Goal: Information Seeking & Learning: Learn about a topic

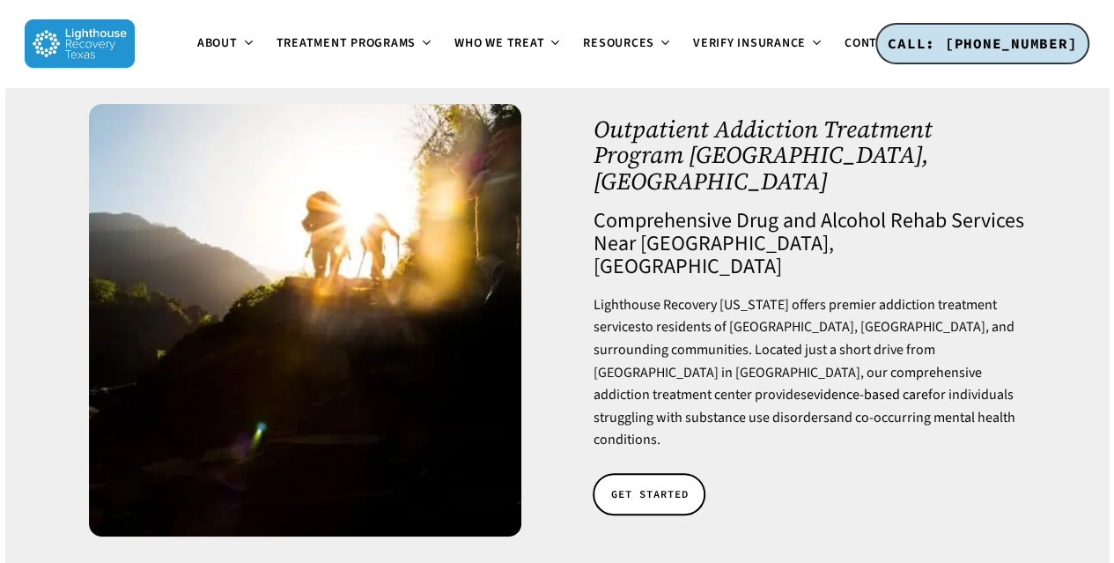
scroll to position [83, 0]
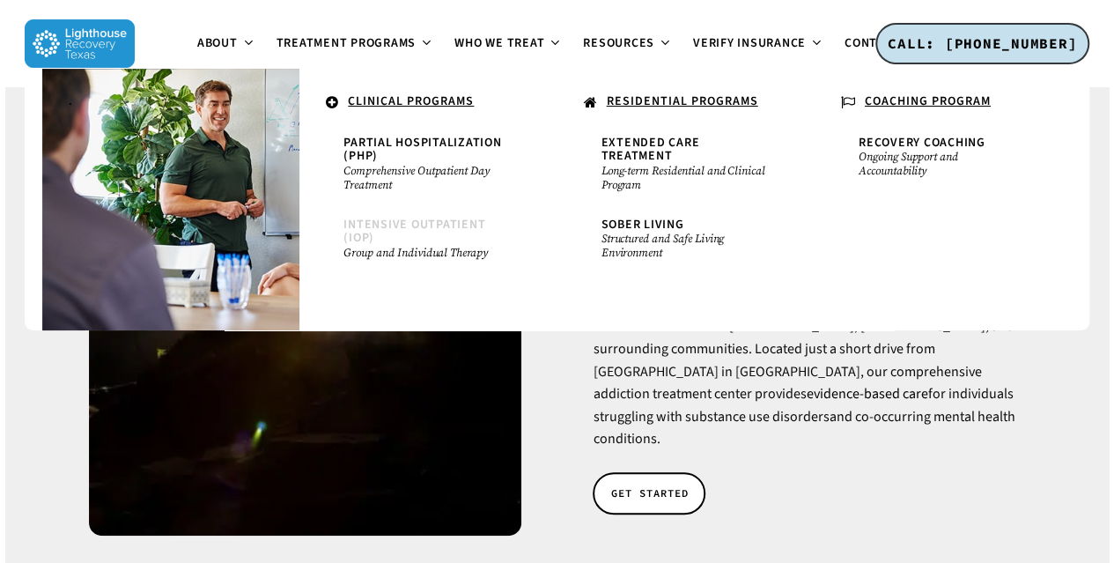
click at [418, 227] on span "Intensive Outpatient (IOP)" at bounding box center [414, 231] width 142 height 31
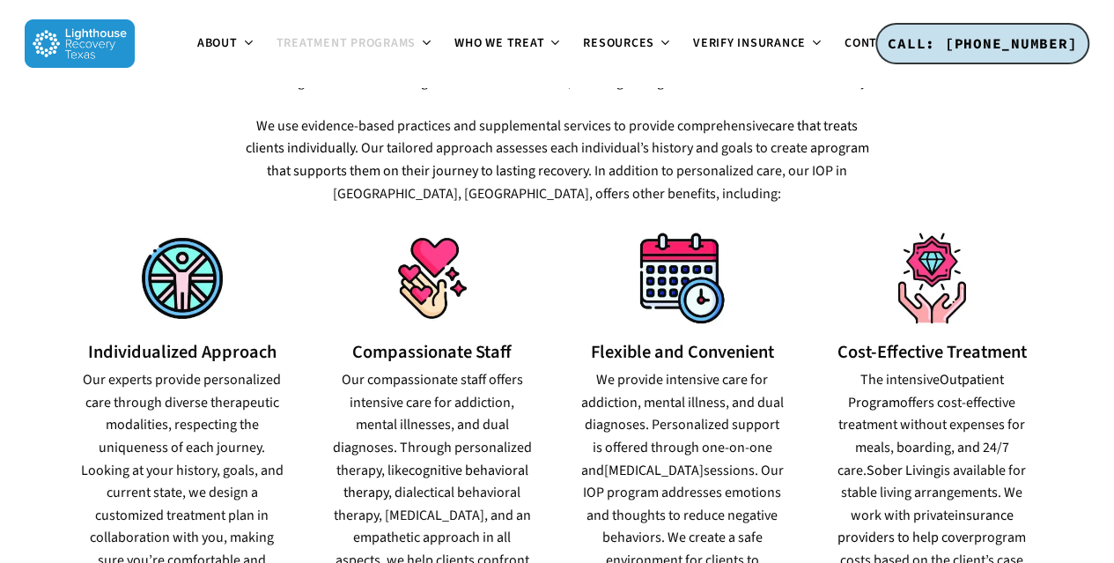
scroll to position [1137, 0]
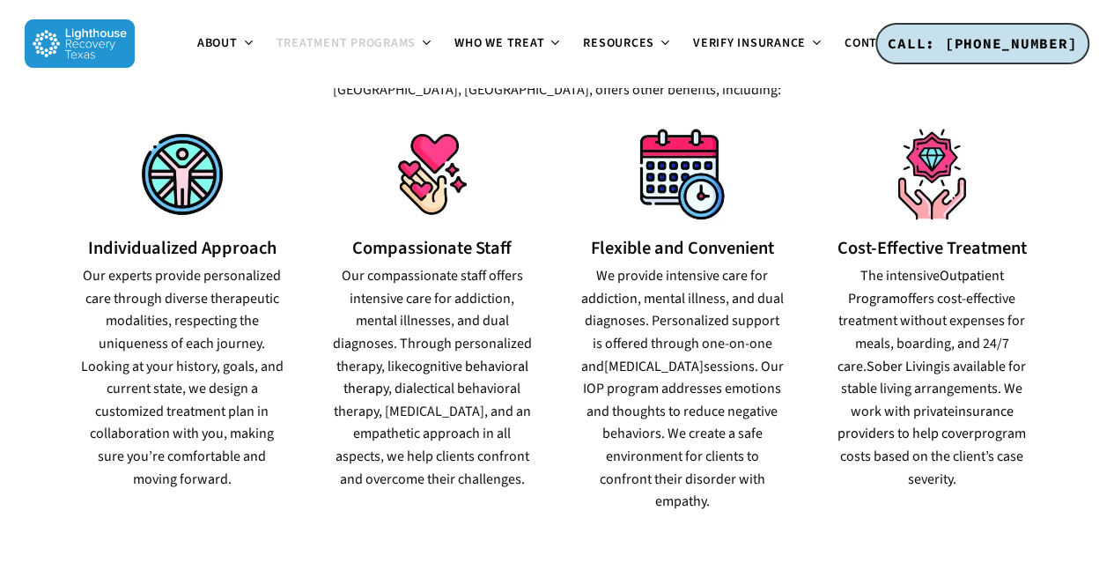
click at [971, 273] on p "The intensive Outpatient Program offers cost-effective treatment without expens…" at bounding box center [932, 377] width 206 height 225
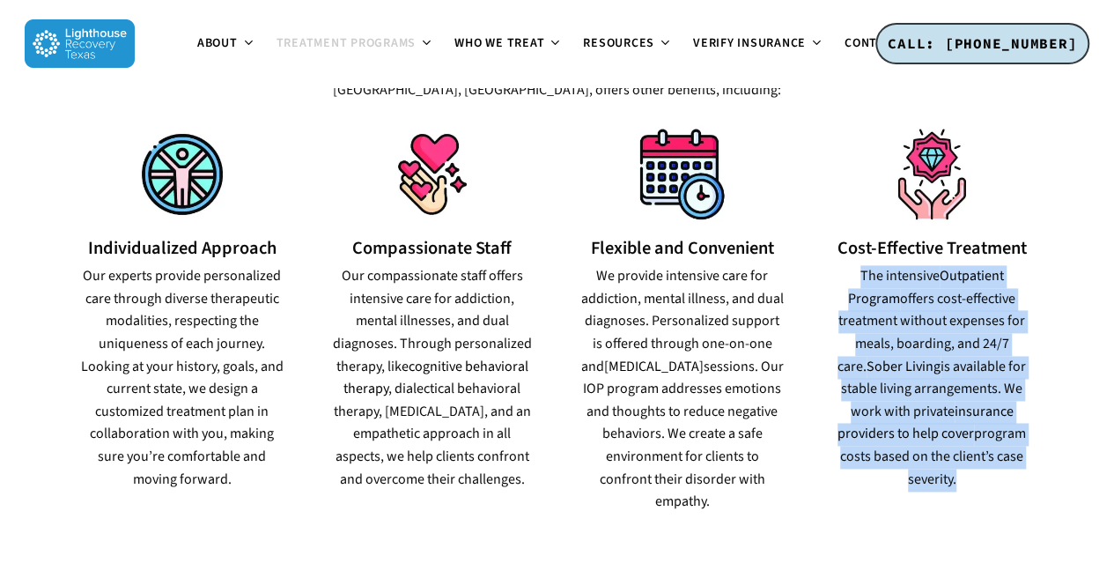
click at [971, 273] on p "The intensive Outpatient Program offers cost-effective treatment without expens…" at bounding box center [932, 377] width 206 height 225
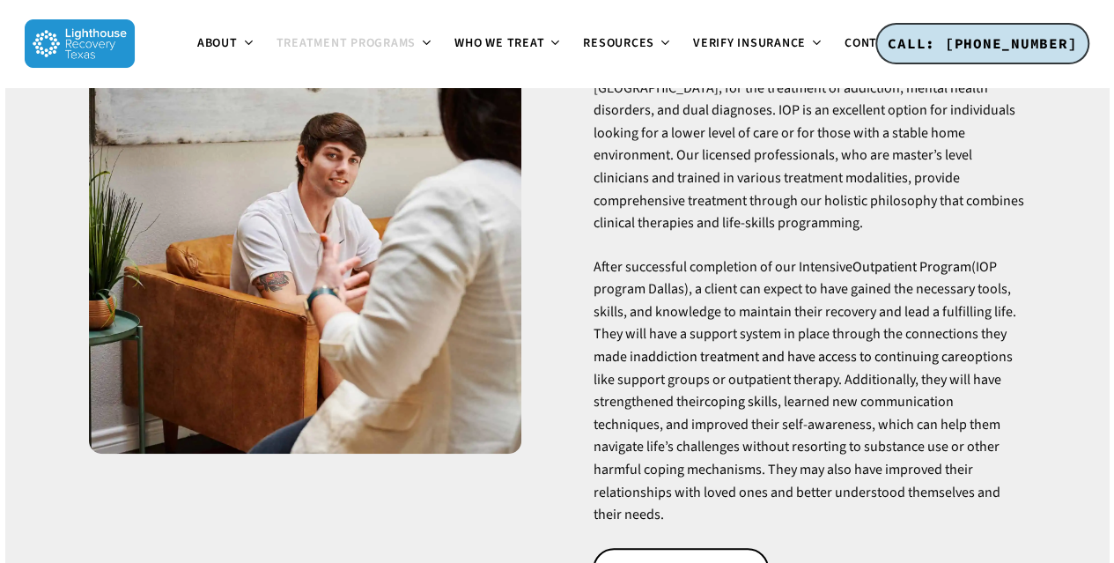
scroll to position [0, 0]
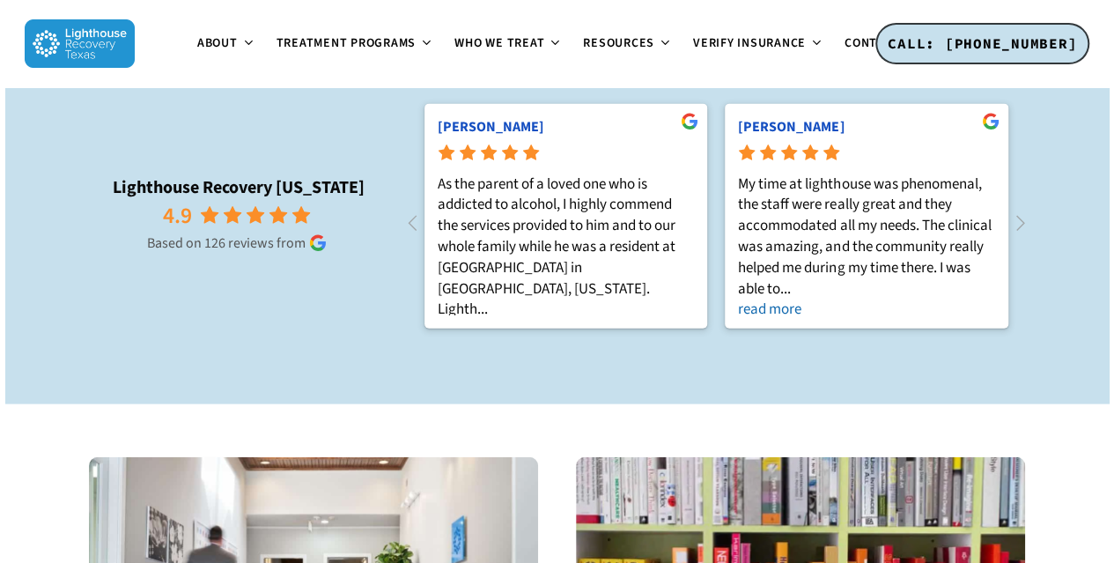
scroll to position [2083, 0]
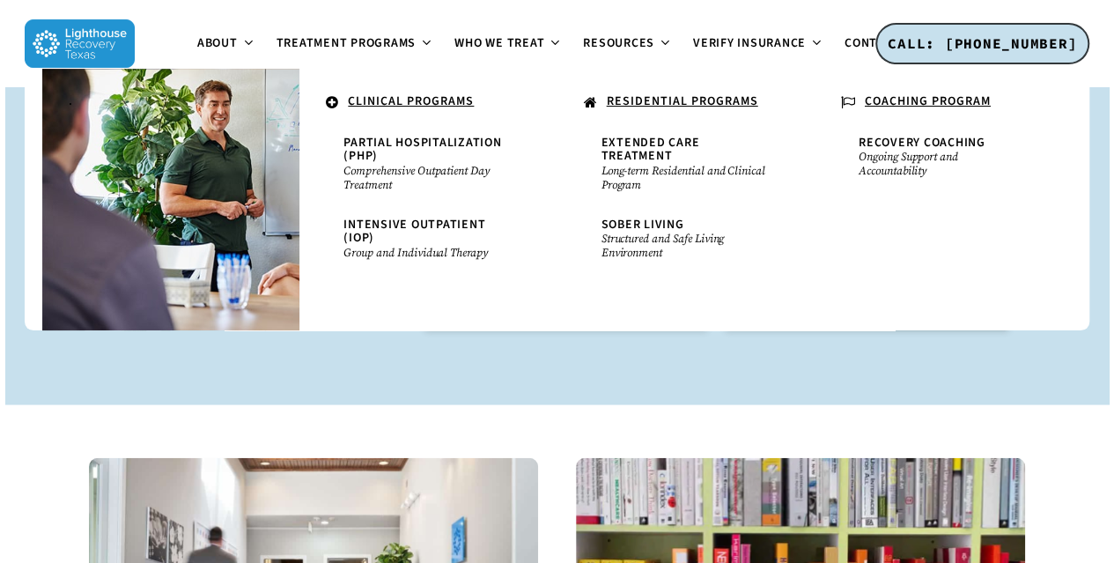
click at [670, 96] on u "RESIDENTIAL PROGRAMS" at bounding box center [682, 101] width 151 height 18
click at [669, 138] on span "Extended Care Treatment" at bounding box center [651, 149] width 99 height 31
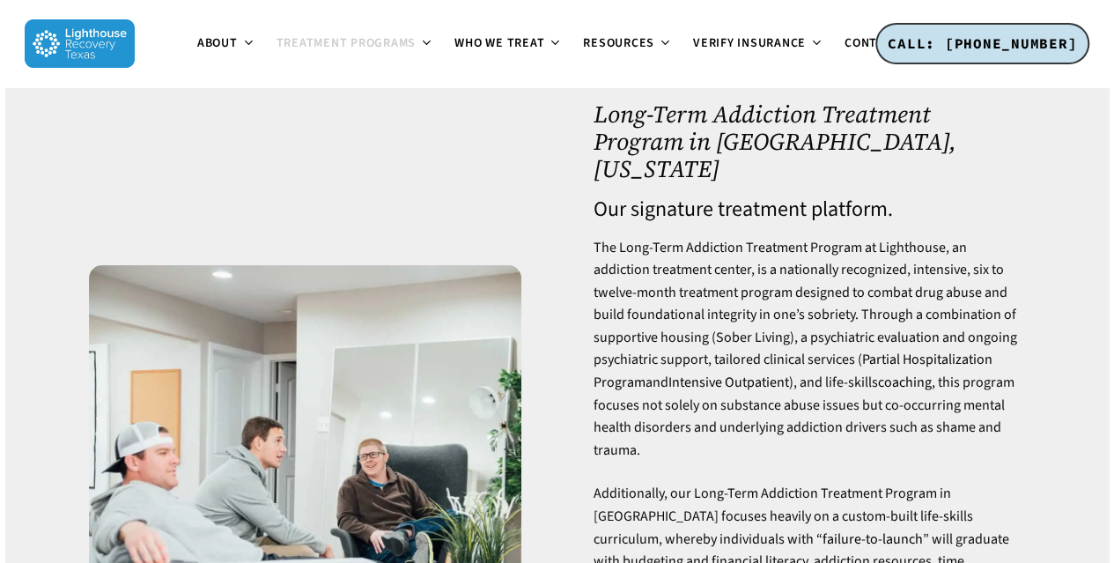
scroll to position [55, 0]
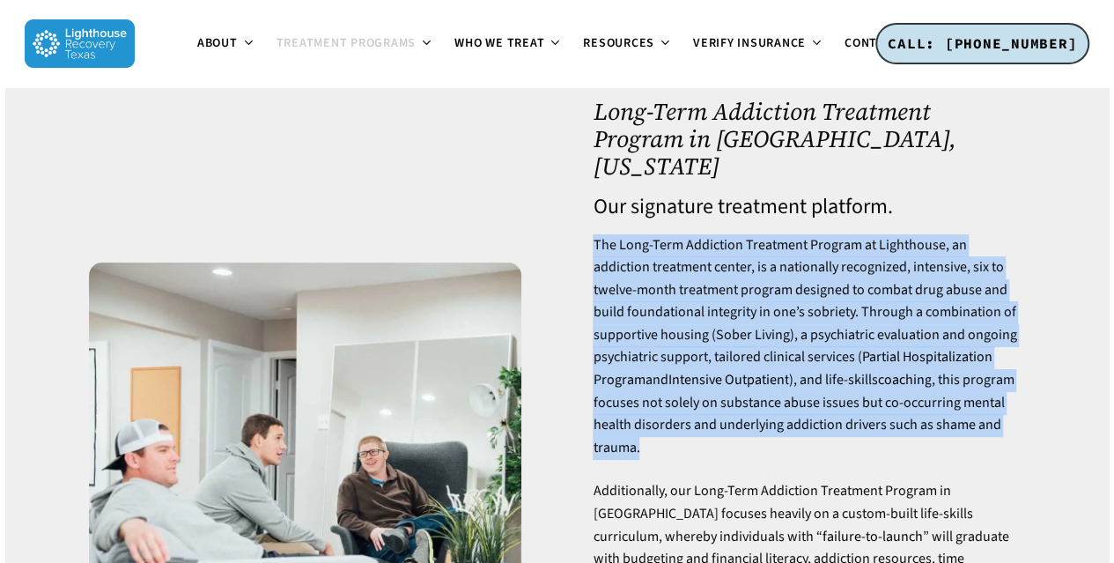
drag, startPoint x: 579, startPoint y: 221, endPoint x: 938, endPoint y: 417, distance: 408.3
click at [938, 417] on div "Long-Term Addiction Treatment Program in Dallas, Texas Our signature treatment …" at bounding box center [809, 472] width 505 height 747
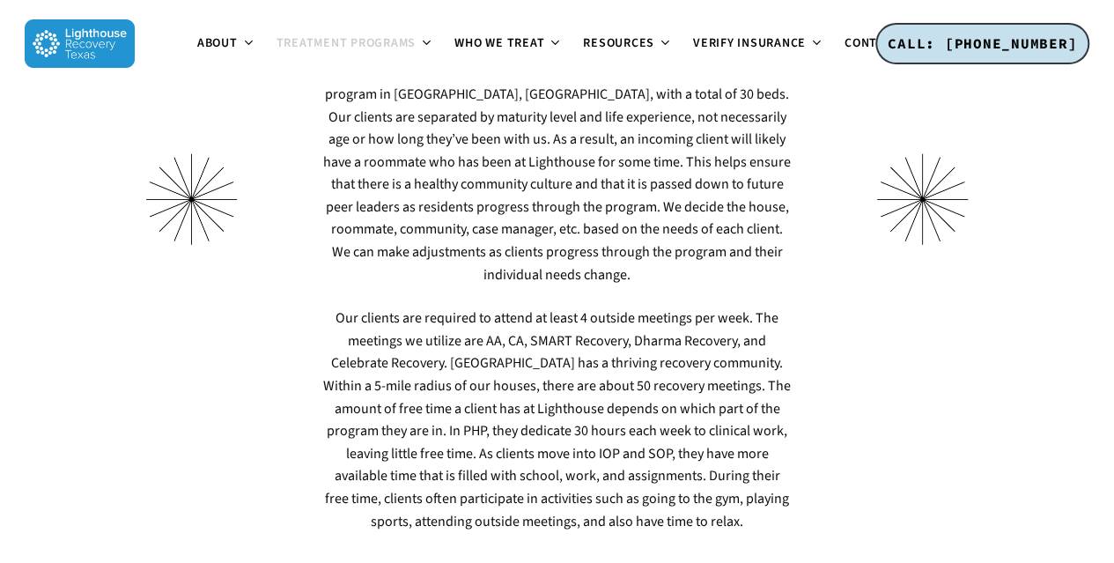
scroll to position [5637, 0]
click at [349, 362] on p "Our clients are required to attend at least 4 outside meetings per week. The me…" at bounding box center [557, 418] width 468 height 225
click at [241, 376] on div at bounding box center [192, 337] width 244 height 389
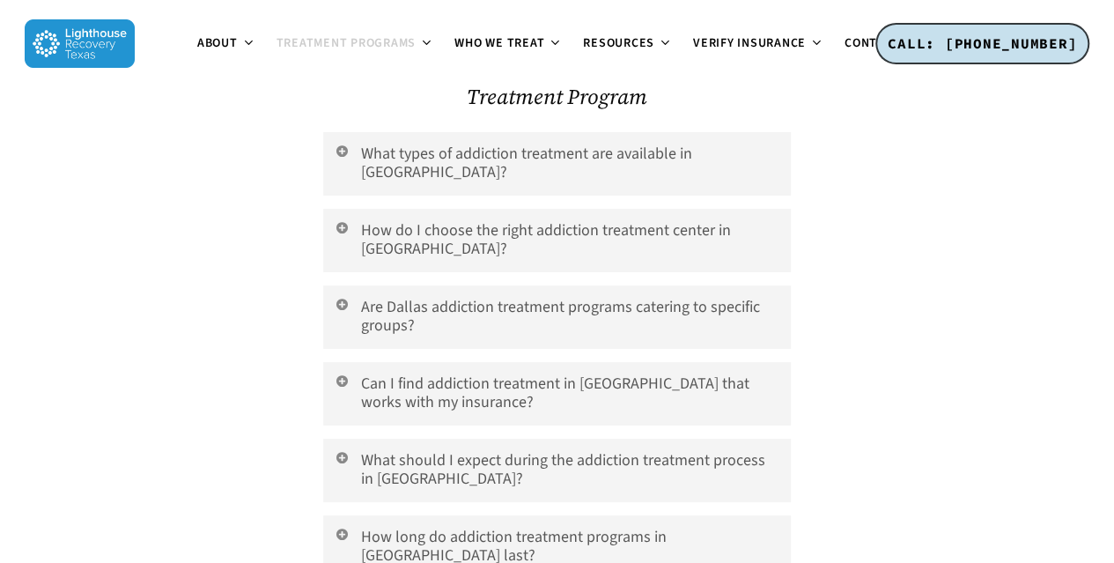
scroll to position [6473, 0]
click at [359, 518] on link "How long do addiction treatment programs in Dallas last?" at bounding box center [557, 549] width 468 height 63
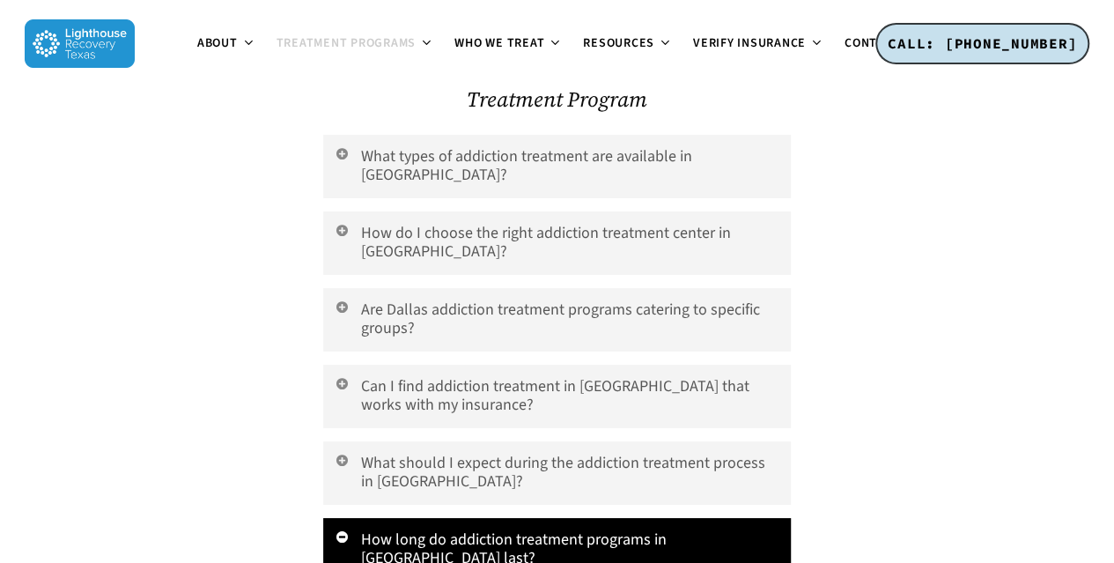
click at [359, 518] on link "How long do addiction treatment programs in Dallas last?" at bounding box center [557, 549] width 468 height 63
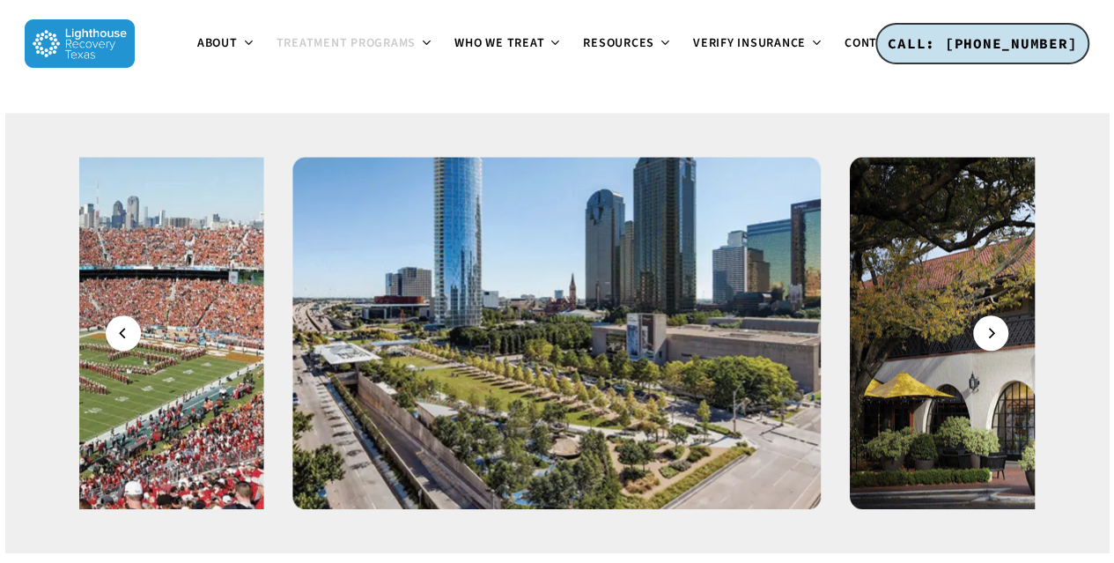
scroll to position [7691, 0]
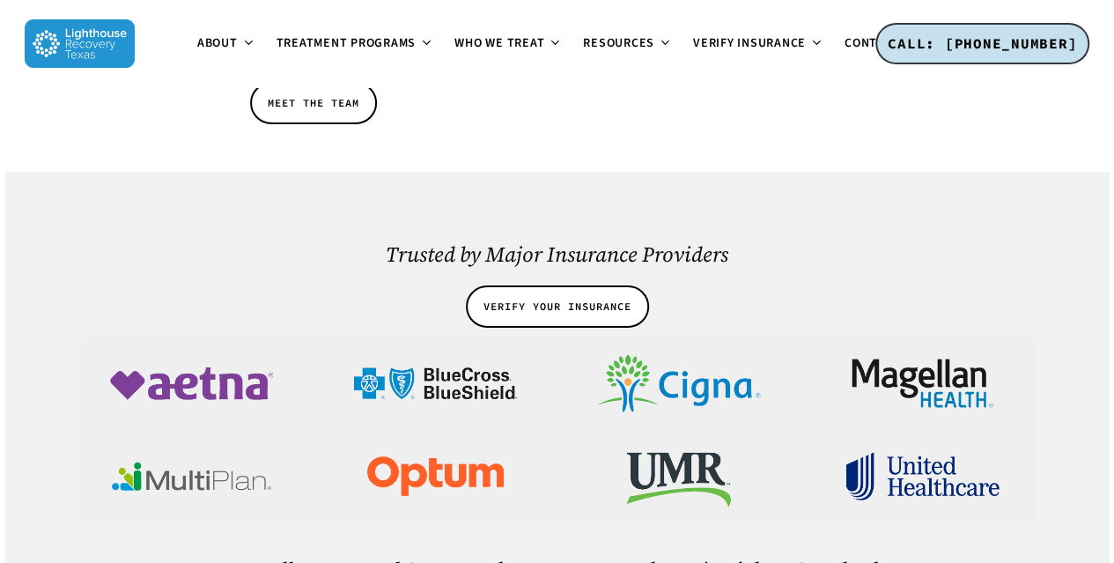
scroll to position [3015, 0]
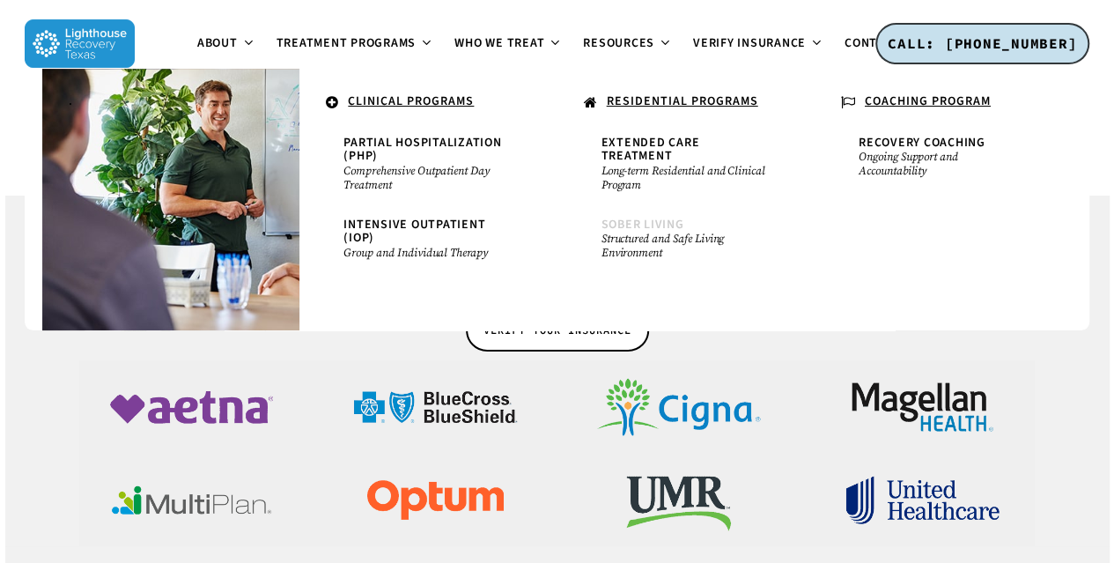
click at [633, 216] on span "Sober Living" at bounding box center [643, 225] width 83 height 18
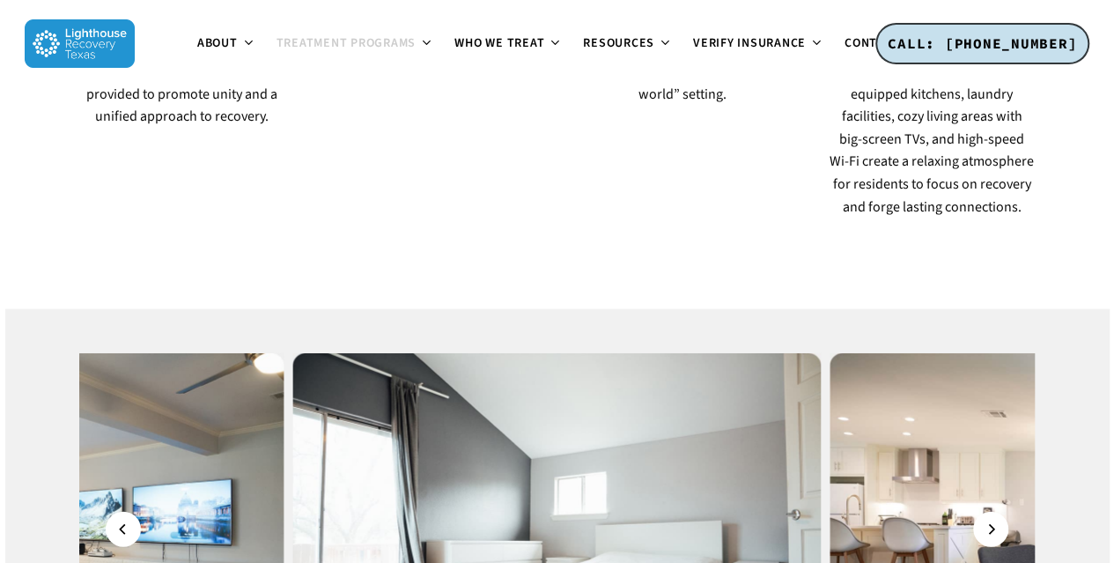
scroll to position [1774, 0]
click at [985, 513] on button "Next" at bounding box center [990, 530] width 35 height 35
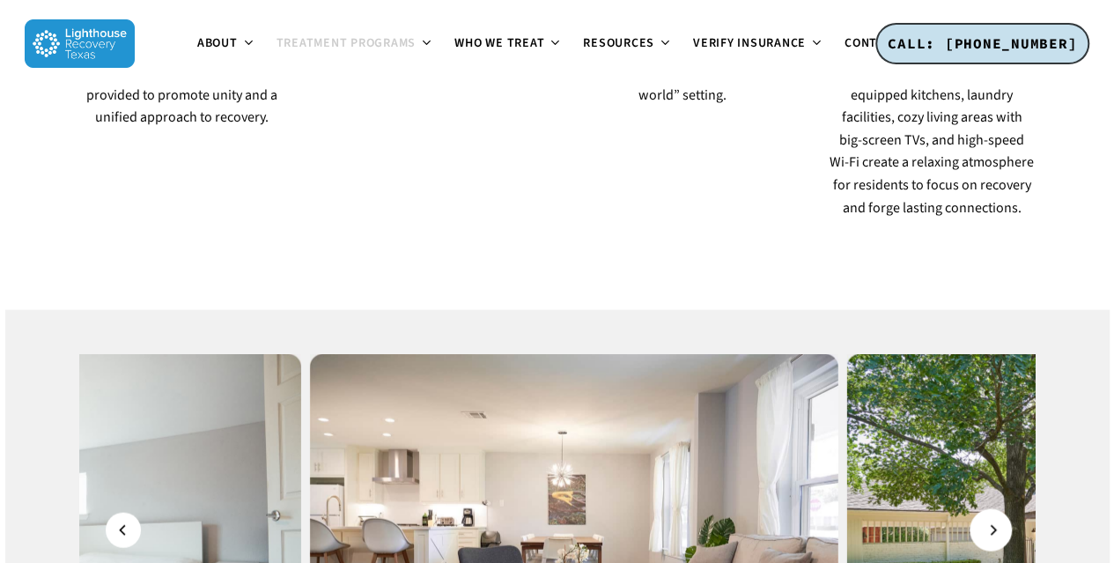
click at [985, 513] on button "Next" at bounding box center [990, 530] width 35 height 35
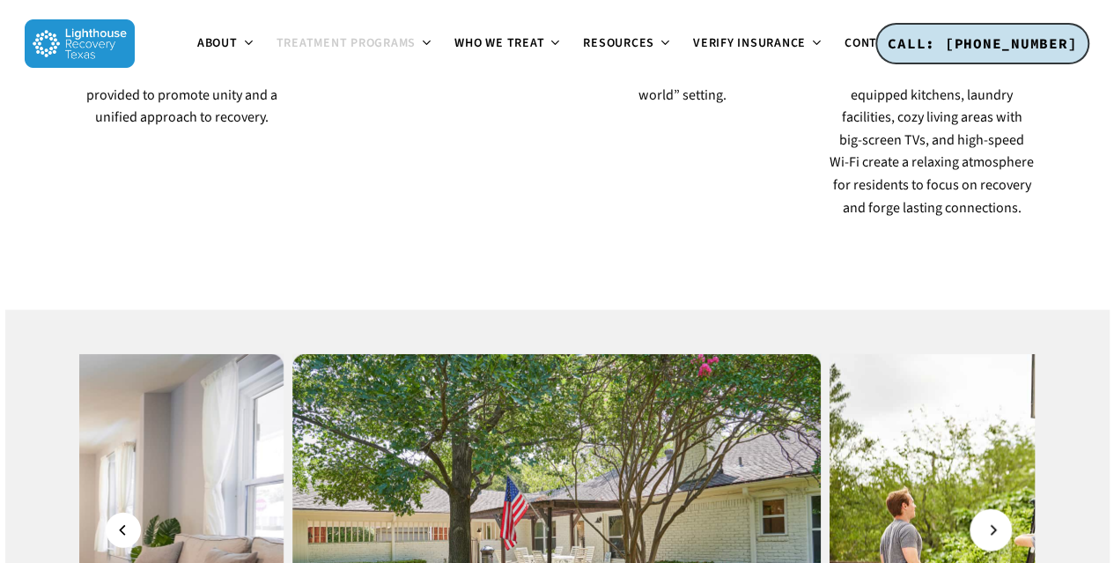
click at [985, 513] on button "Next" at bounding box center [990, 530] width 35 height 35
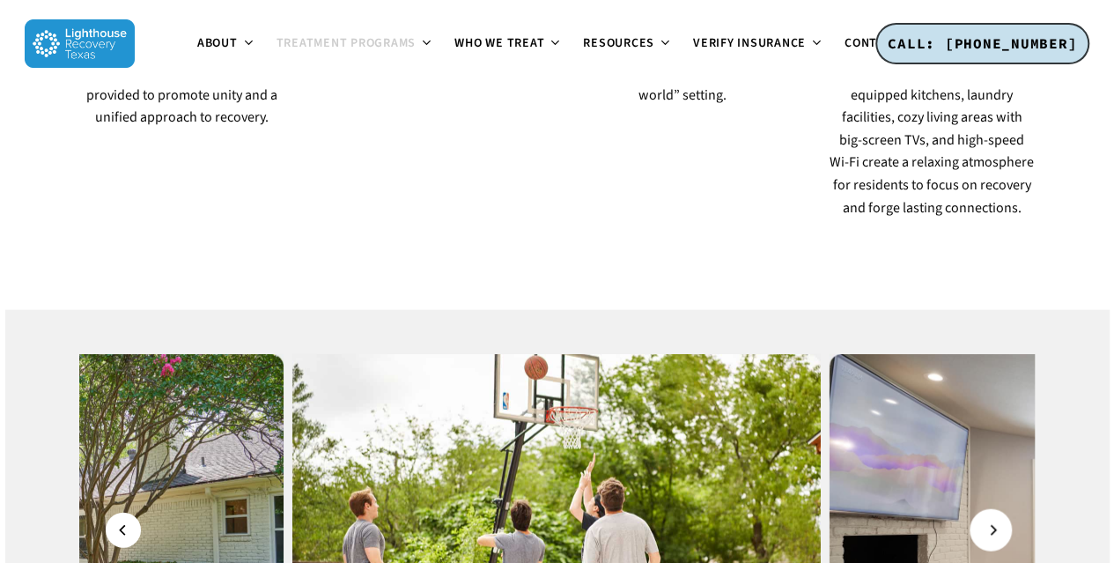
click at [985, 513] on button "Next" at bounding box center [990, 530] width 35 height 35
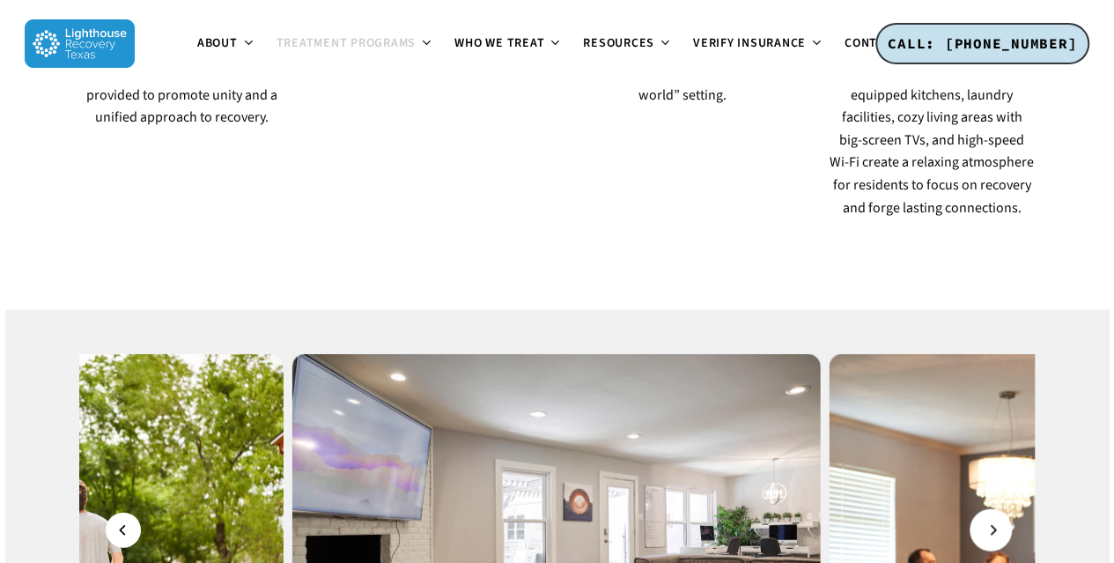
click at [985, 513] on button "Next" at bounding box center [990, 530] width 35 height 35
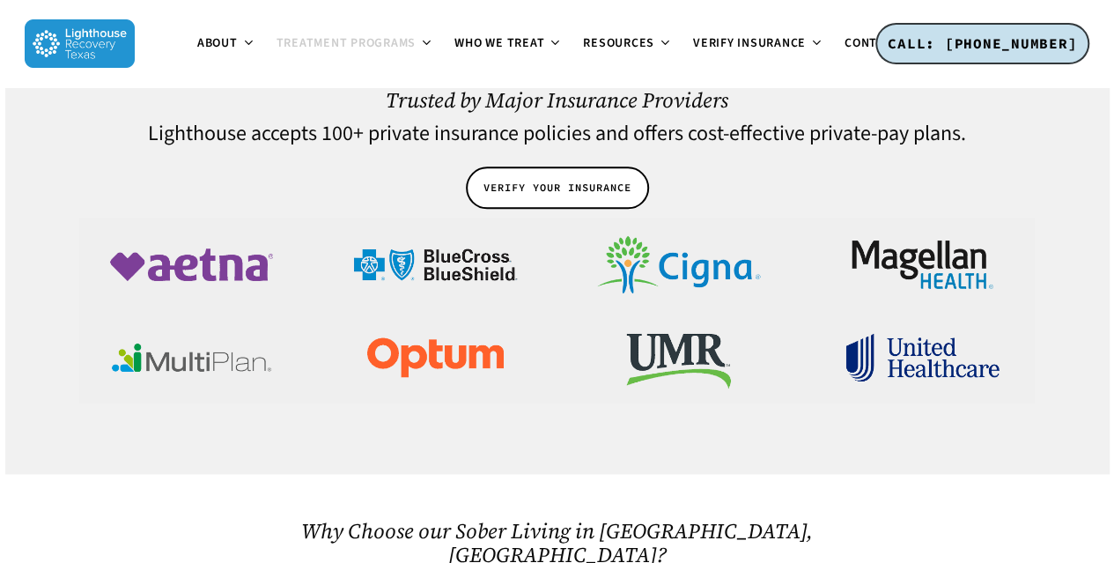
scroll to position [4359, 0]
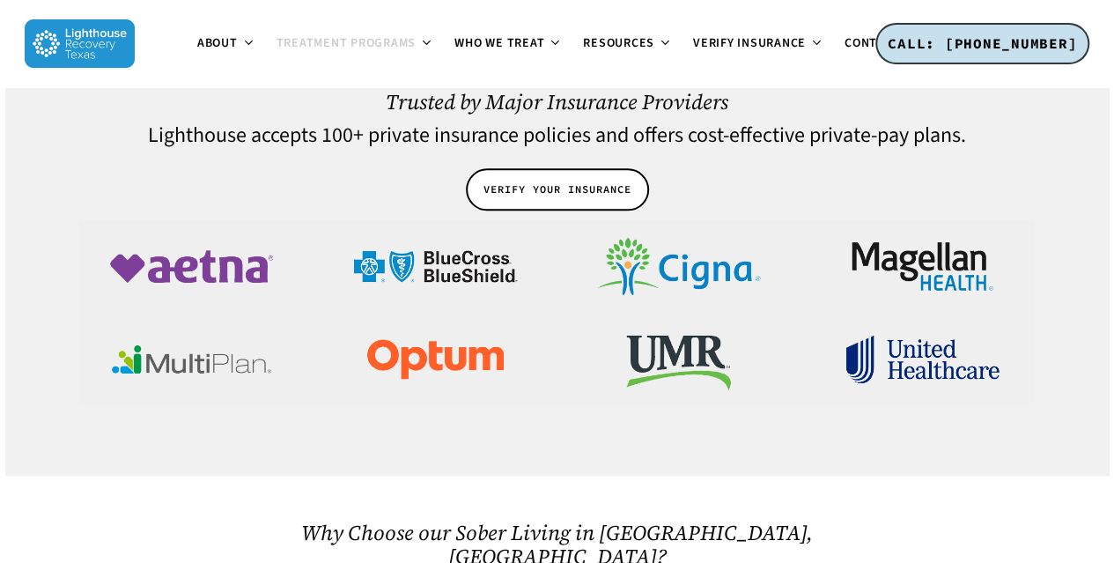
drag, startPoint x: 269, startPoint y: 262, endPoint x: 623, endPoint y: 362, distance: 367.1
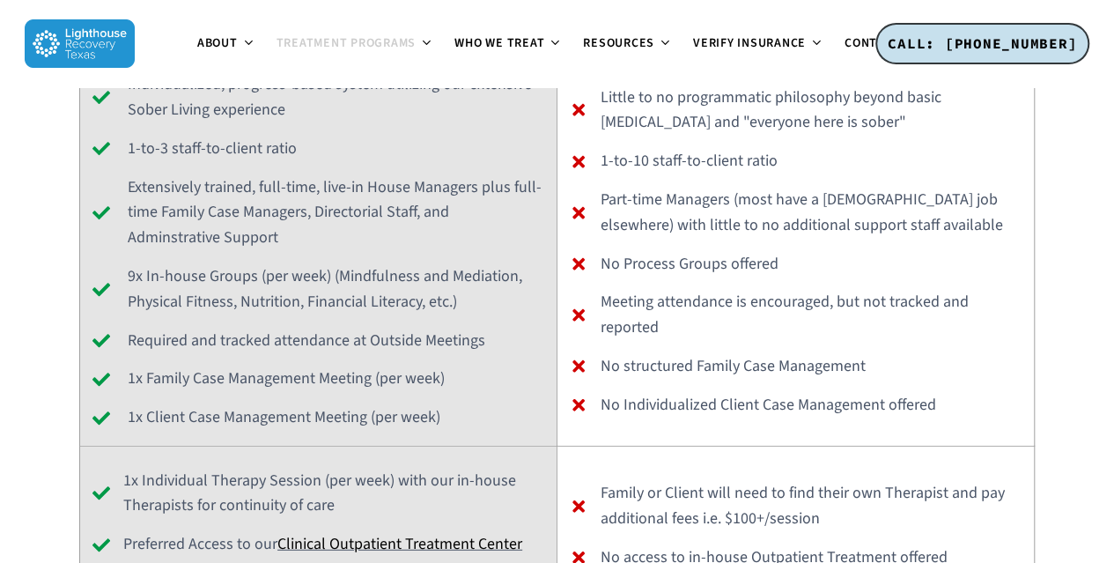
scroll to position [5744, 0]
